Goal: Task Accomplishment & Management: Complete application form

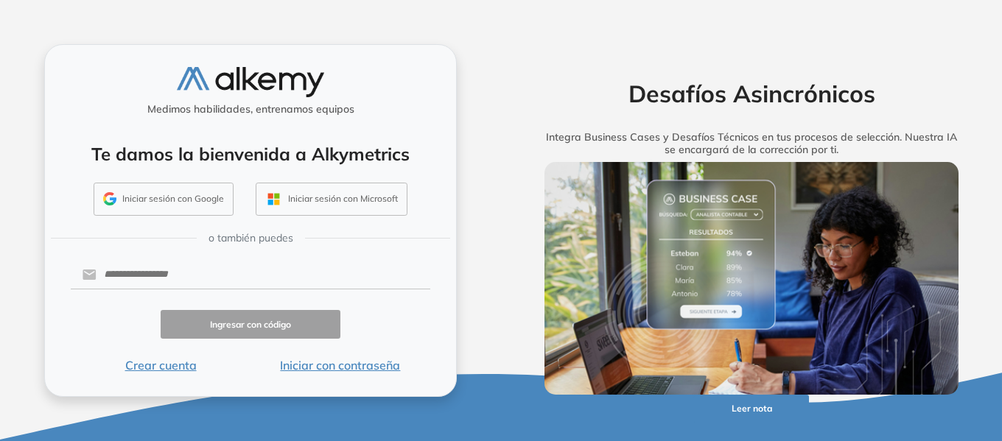
click at [173, 366] on button "Crear cuenta" at bounding box center [161, 366] width 180 height 18
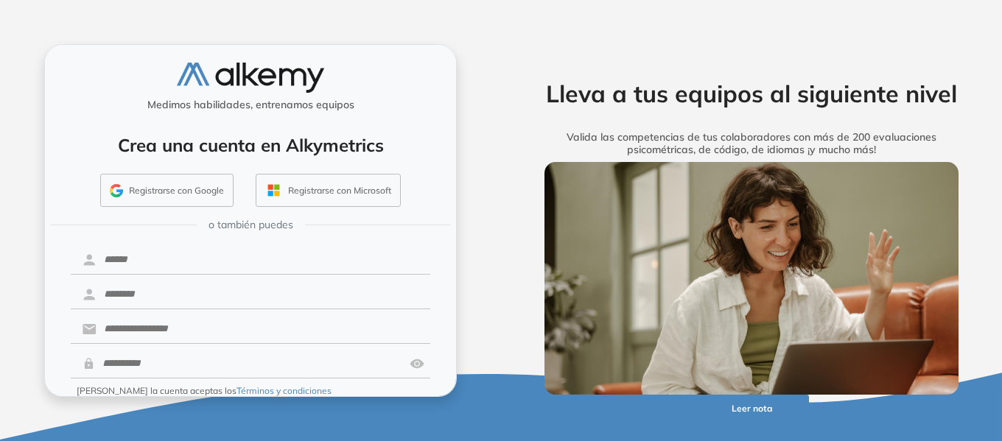
click at [186, 195] on button "Registrarse con Google" at bounding box center [166, 191] width 133 height 34
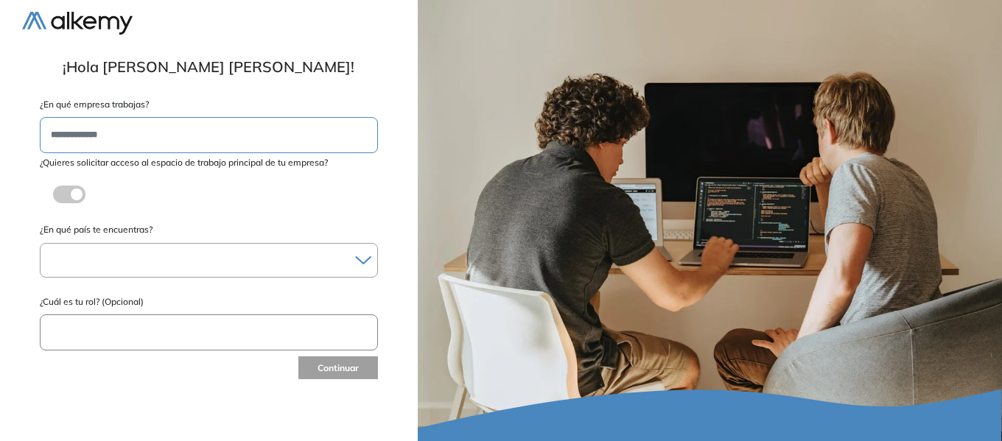
click at [84, 256] on div at bounding box center [209, 260] width 337 height 21
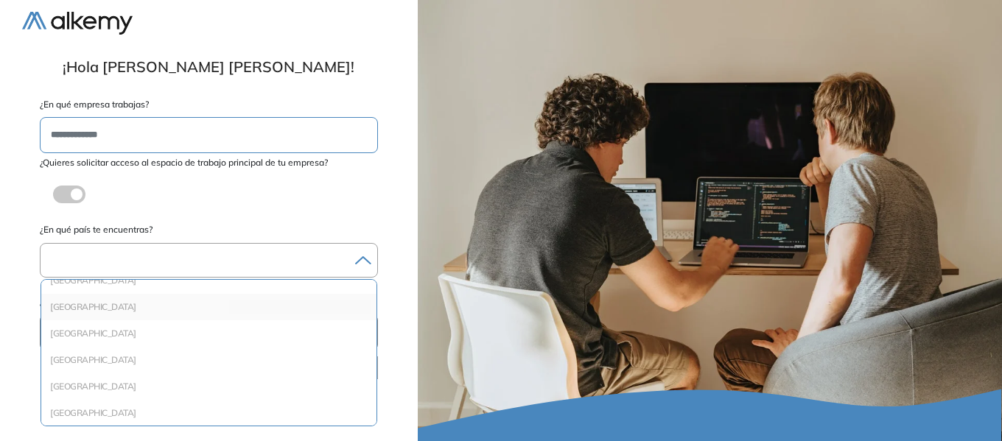
scroll to position [442, 0]
click at [80, 337] on li "Colombia" at bounding box center [209, 334] width 324 height 15
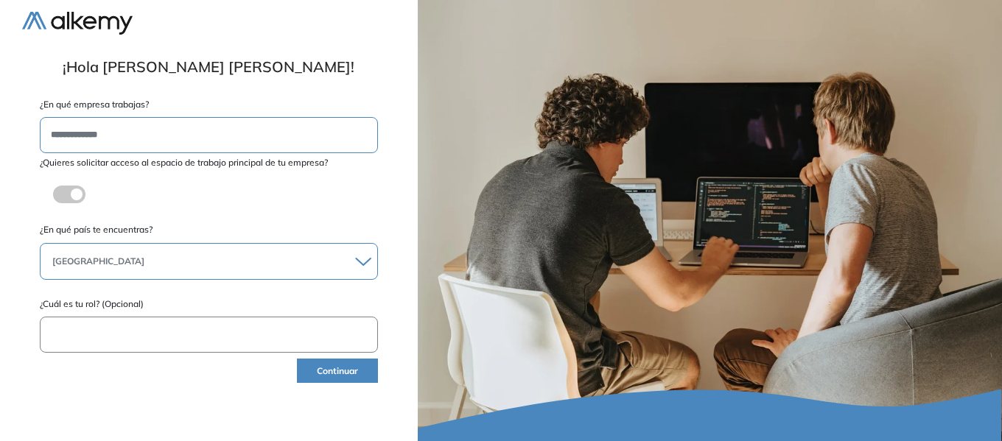
click at [94, 324] on input "text" at bounding box center [209, 335] width 338 height 36
type input "**********"
click at [331, 374] on button "Continuar" at bounding box center [337, 371] width 80 height 24
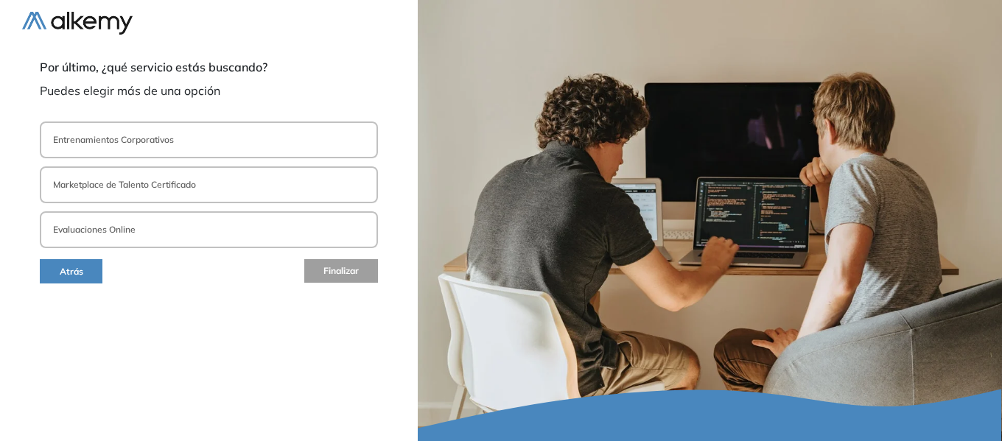
click at [72, 262] on button "Atrás" at bounding box center [71, 271] width 63 height 24
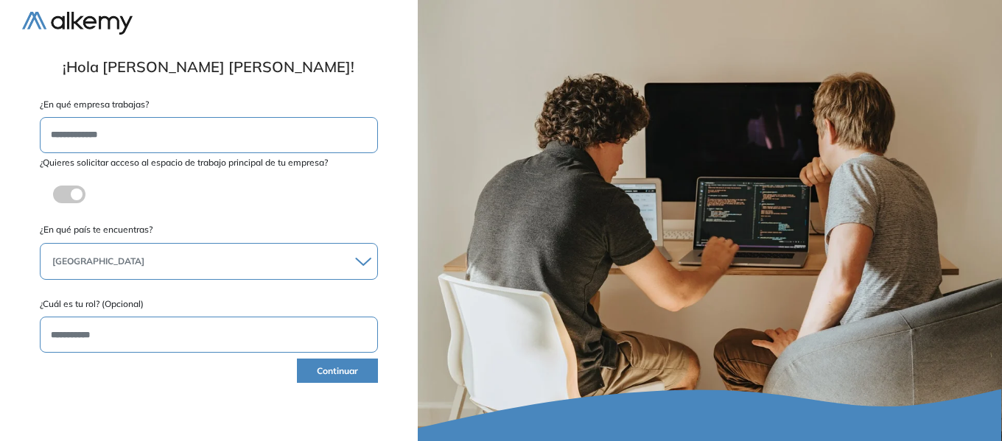
click at [65, 194] on span at bounding box center [59, 192] width 12 height 12
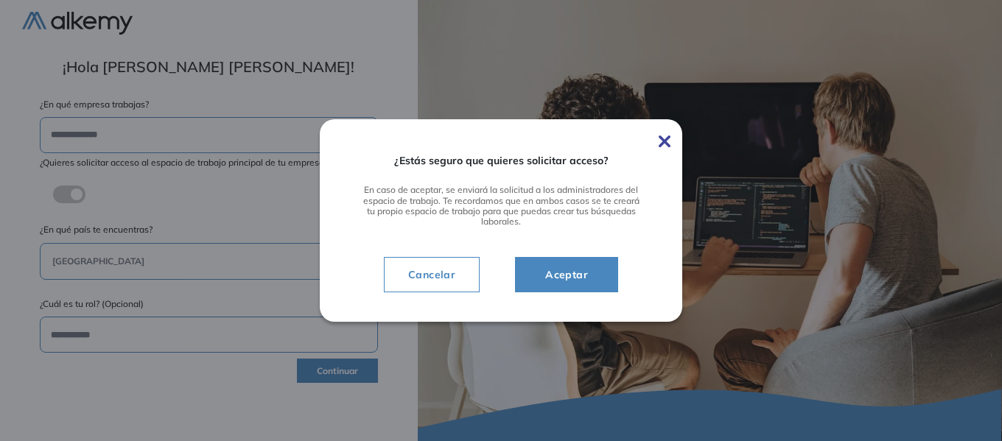
click at [548, 282] on span "Aceptar" at bounding box center [567, 275] width 66 height 18
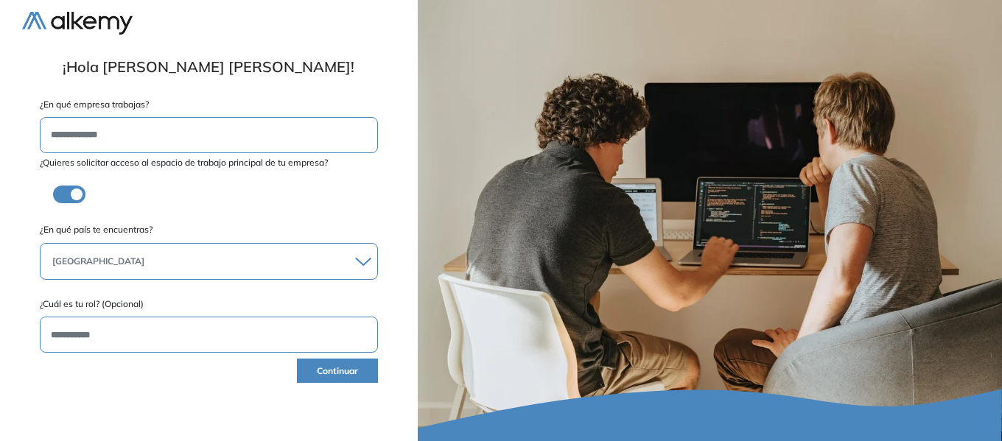
click at [350, 374] on button "Continuar" at bounding box center [337, 371] width 80 height 24
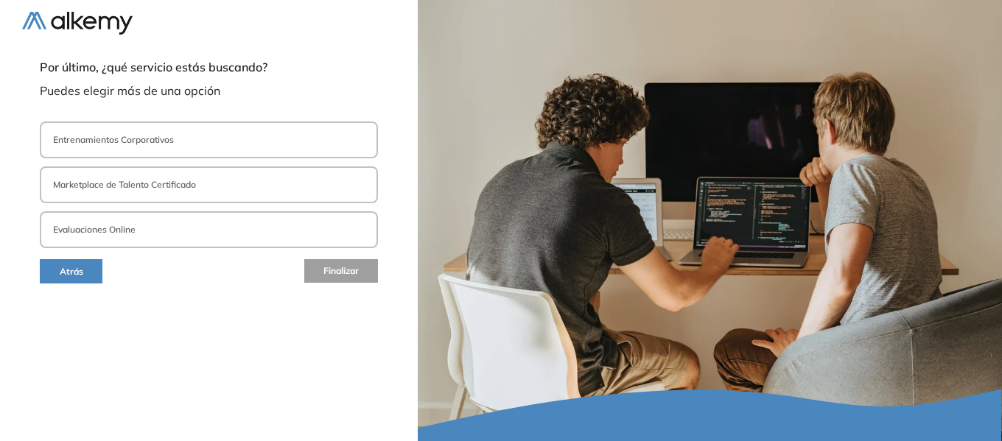
click at [139, 130] on button "Entrenamientos Corporativos" at bounding box center [209, 140] width 338 height 37
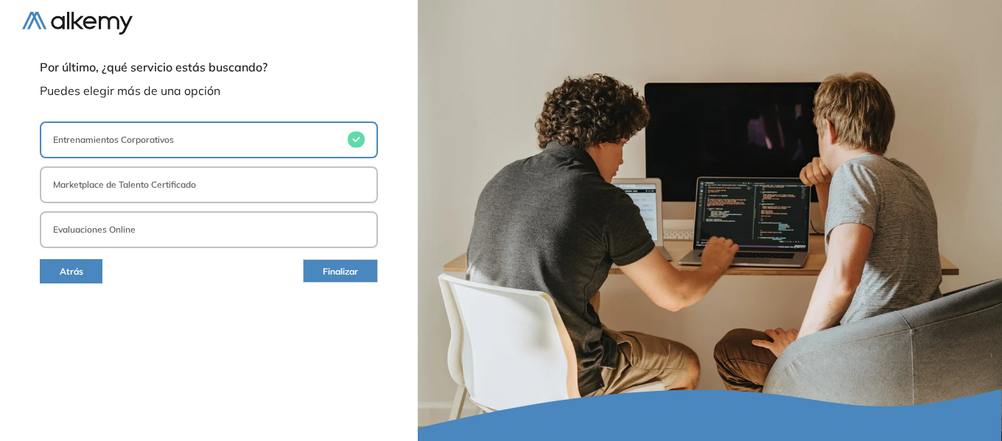
click at [114, 234] on p "Evaluaciones Online" at bounding box center [94, 229] width 83 height 13
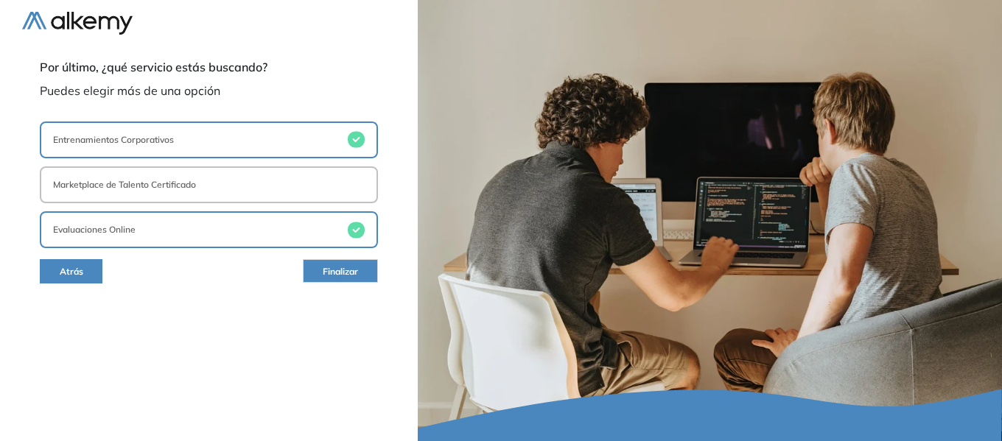
click at [335, 268] on span "Finalizar" at bounding box center [340, 272] width 35 height 14
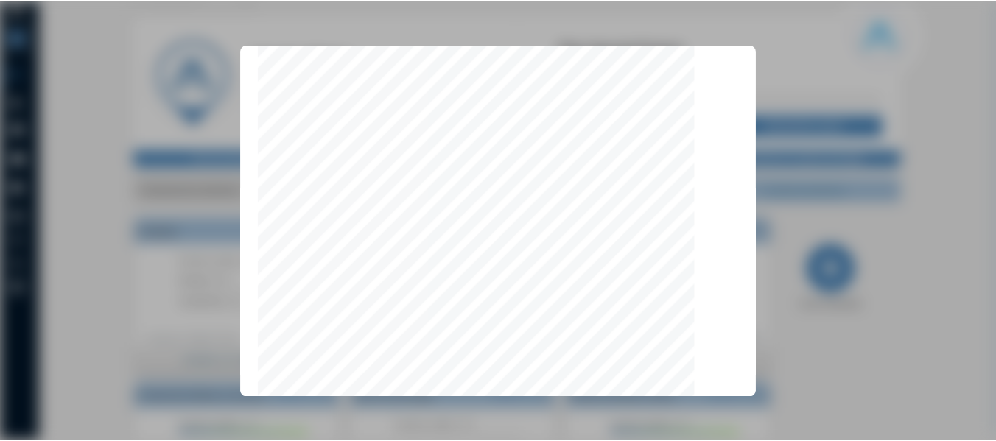
scroll to position [4723, 0]
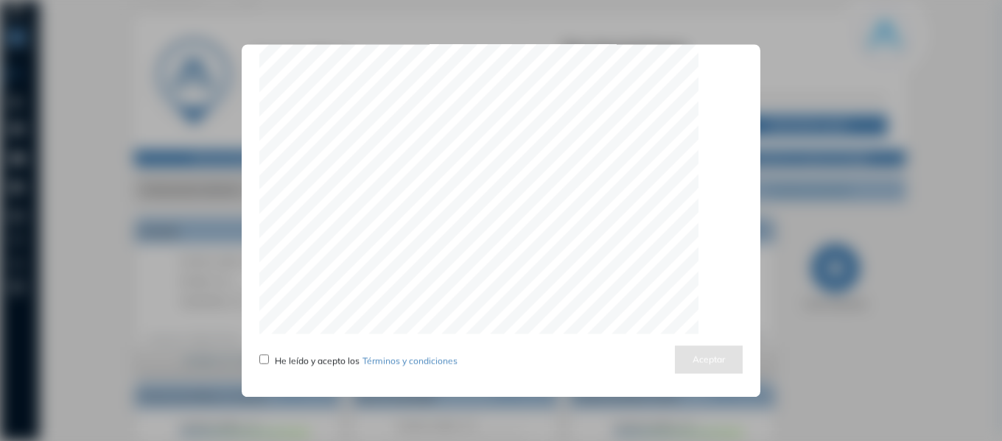
click at [256, 363] on div "Actualizamos nuestros términos y condiciones He leído y acepto los Términos y c…" at bounding box center [501, 220] width 519 height 353
click at [270, 362] on div "He leído y acepto los Términos y condiciones" at bounding box center [358, 360] width 198 height 18
click at [686, 360] on button "Aceptar" at bounding box center [709, 360] width 68 height 29
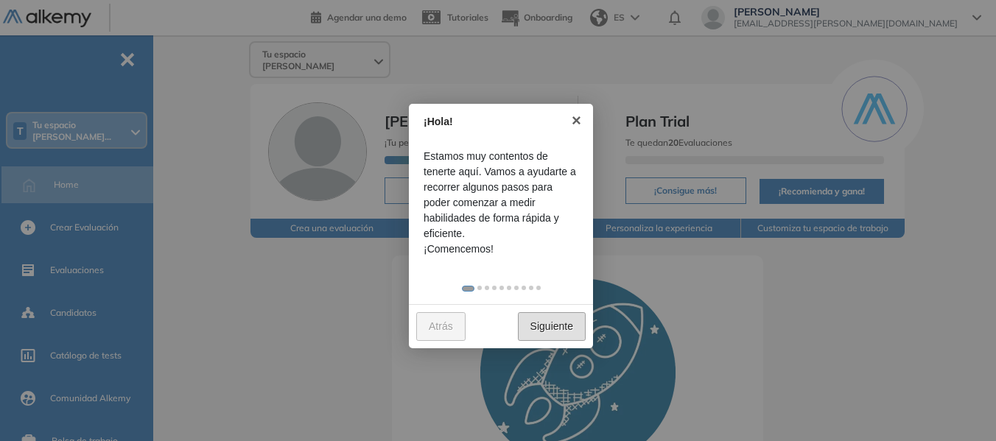
click at [553, 329] on link "Siguiente" at bounding box center [552, 326] width 68 height 29
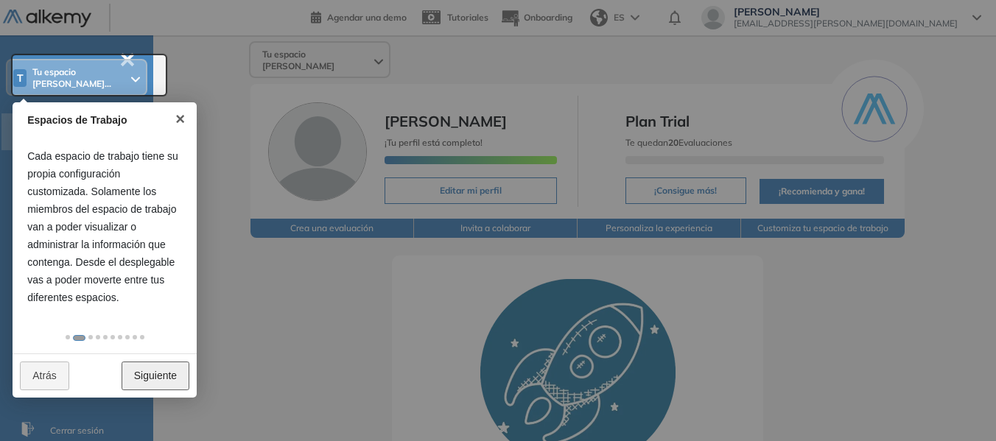
click at [147, 368] on link "Siguiente" at bounding box center [156, 376] width 68 height 29
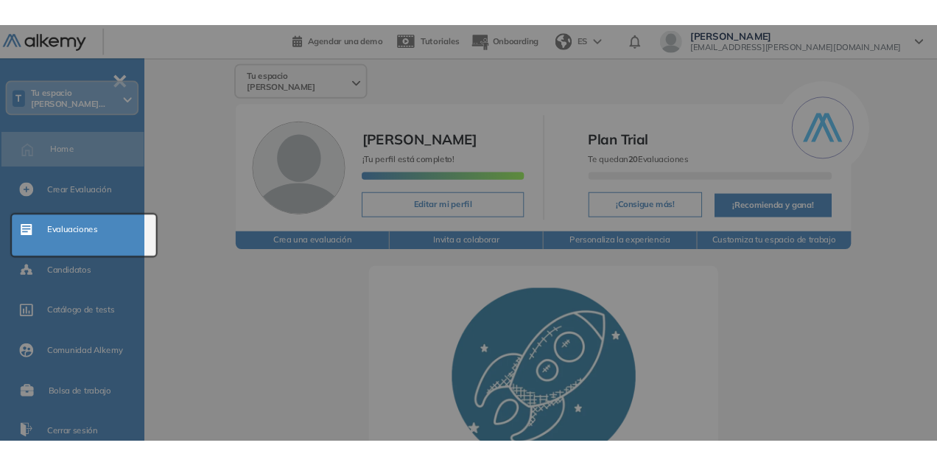
scroll to position [0, 0]
